Goal: Communication & Community: Answer question/provide support

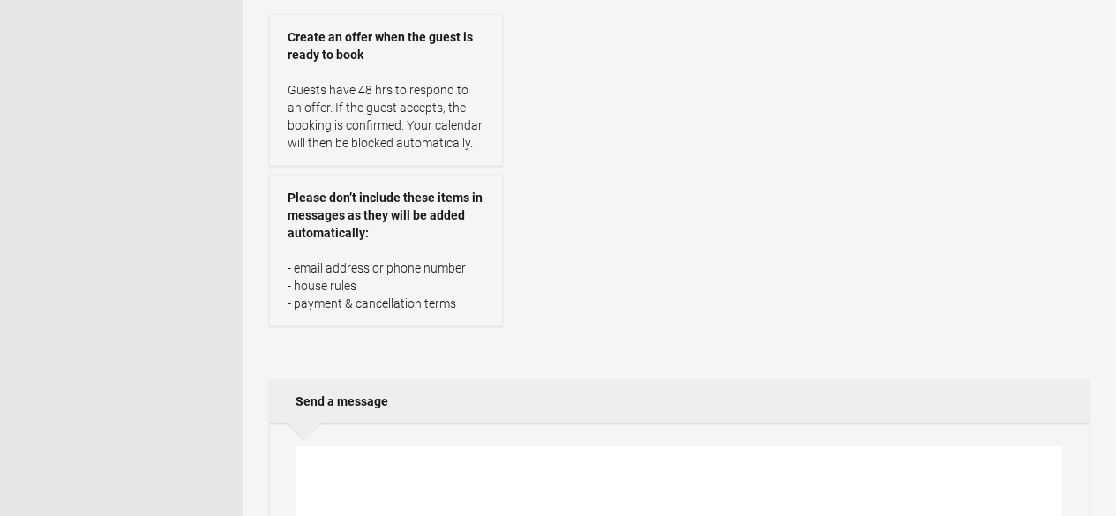
scroll to position [479, 0]
drag, startPoint x: 614, startPoint y: 298, endPoint x: 570, endPoint y: 184, distance: 122.1
copy div "It was ideal thanks Lisa. I have forwarded on and waiting for a response. I’m s…"
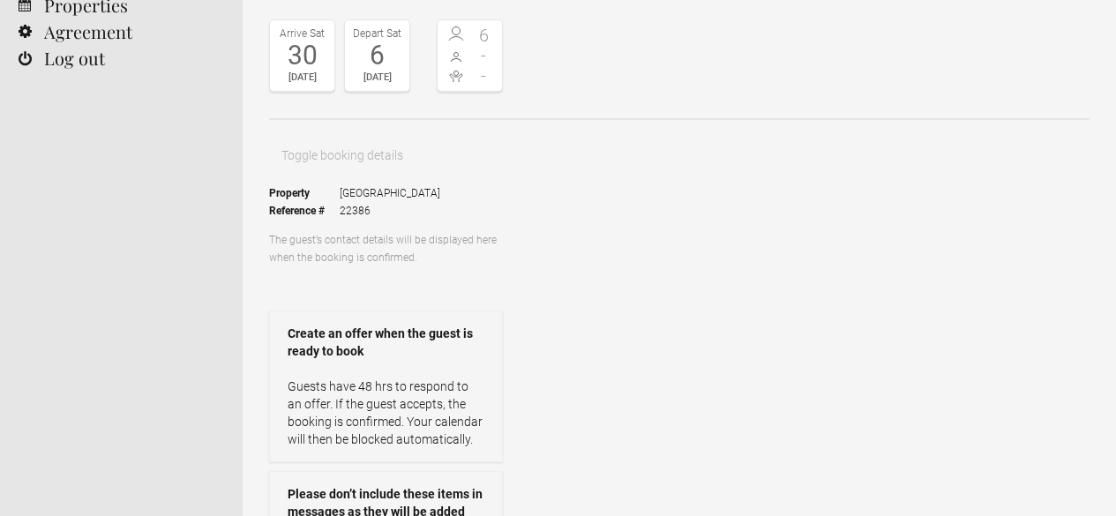
paste textarea "Perfect, thanks for the update, Gary! Enjoy your days in Italy — and good luck …"
drag, startPoint x: 868, startPoint y: 66, endPoint x: 713, endPoint y: 70, distance: 155.3
type textarea "Perfect, thanks for the update, Gary! Enjoy your days in Italy! Speak soon. War…"
